Goal: Find contact information: Find contact information

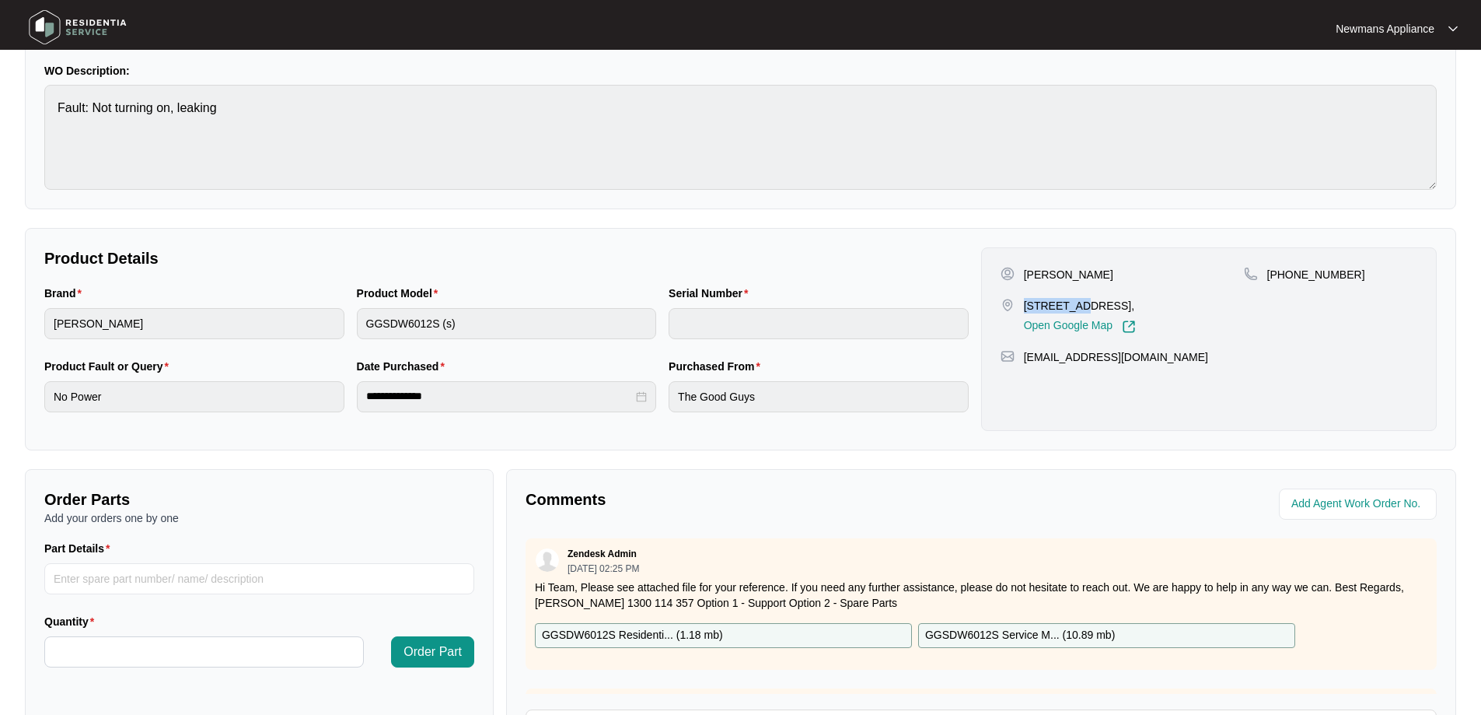
scroll to position [156, 0]
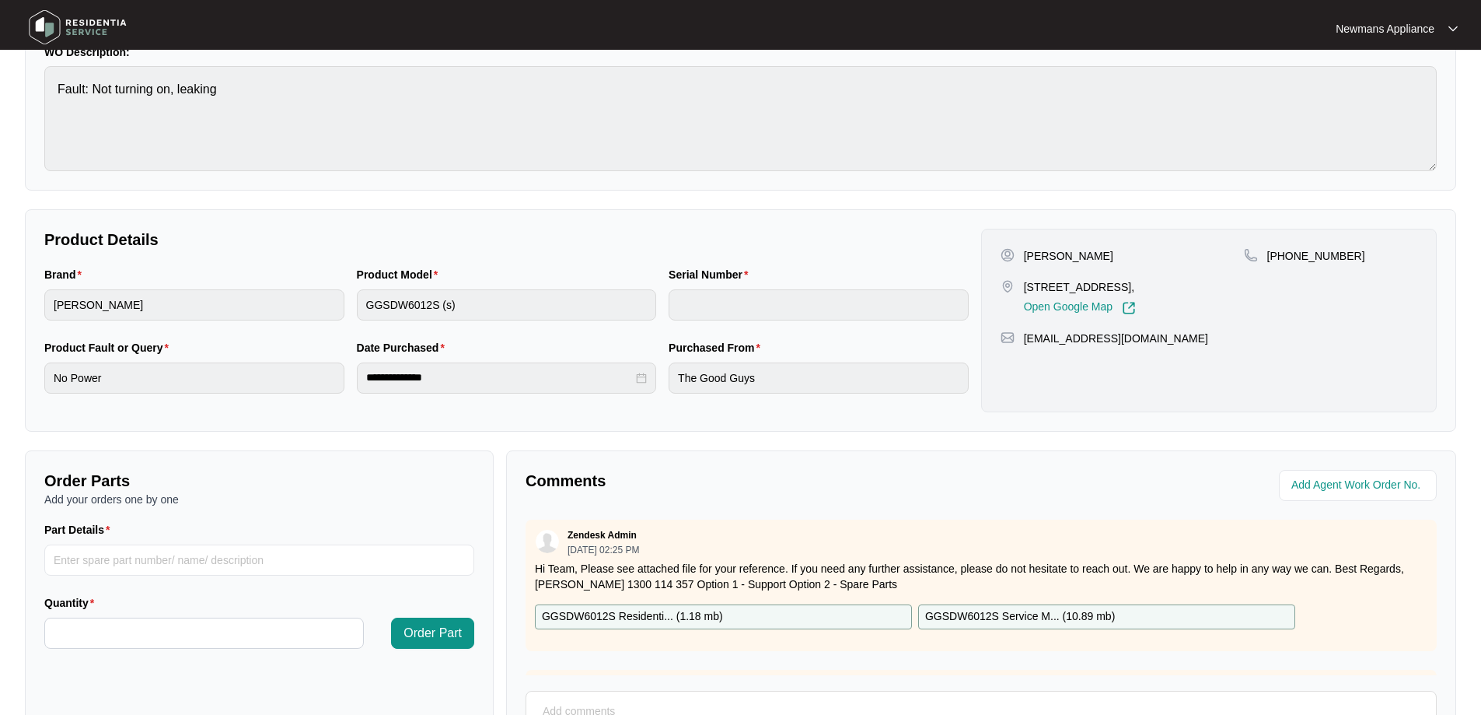
click at [668, 377] on div "Purchased From The Good Guys" at bounding box center [819, 375] width 313 height 73
click at [1024, 257] on p "[PERSON_NAME]" at bounding box center [1068, 256] width 89 height 16
drag, startPoint x: 1026, startPoint y: 257, endPoint x: 1065, endPoint y: 254, distance: 39.0
click at [1065, 254] on p "[PERSON_NAME]" at bounding box center [1068, 256] width 89 height 16
copy p "[PERSON_NAME]"
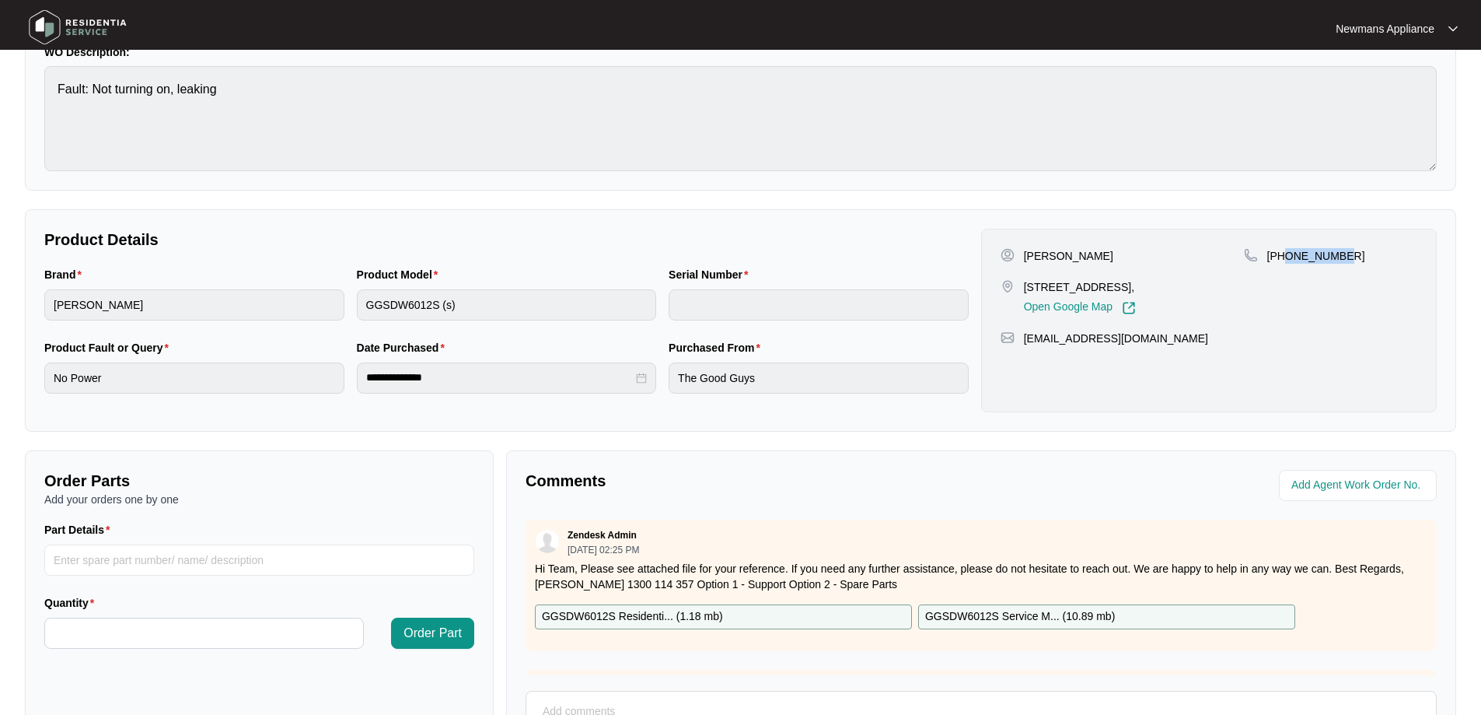
drag, startPoint x: 1338, startPoint y: 254, endPoint x: 1284, endPoint y: 257, distance: 54.5
click at [1284, 257] on p "[PHONE_NUMBER]" at bounding box center [1317, 256] width 98 height 16
copy p "405983313"
drag, startPoint x: 1128, startPoint y: 342, endPoint x: 1024, endPoint y: 338, distance: 104.3
click at [1024, 338] on div "[EMAIL_ADDRESS][DOMAIN_NAME]" at bounding box center [1209, 339] width 417 height 16
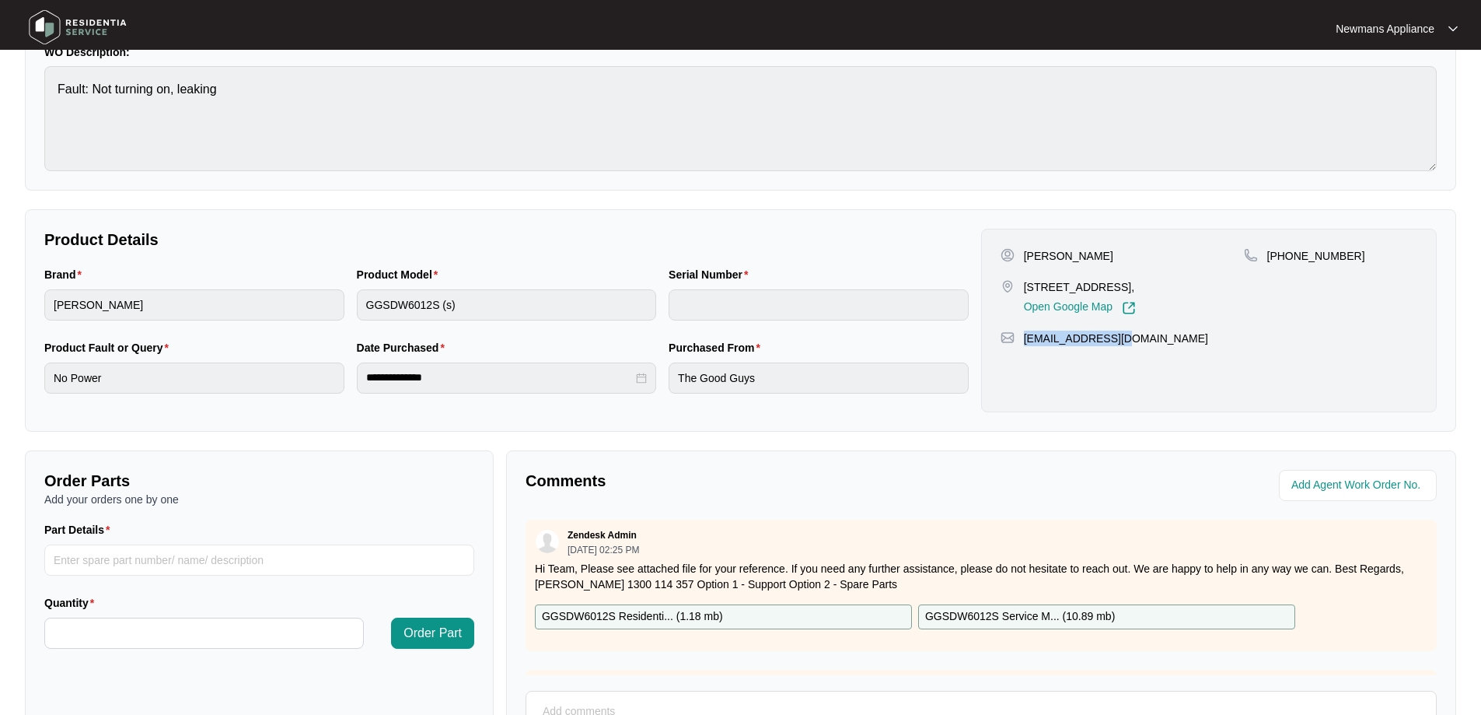
copy p "[EMAIL_ADDRESS][DOMAIN_NAME]"
